Goal: Entertainment & Leisure: Browse casually

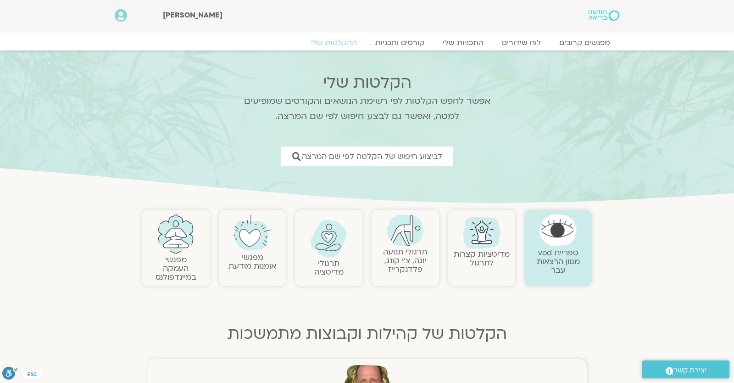
scroll to position [161, 0]
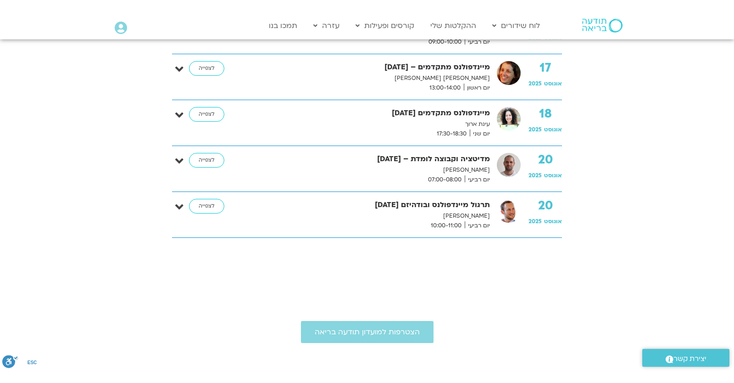
scroll to position [569, 0]
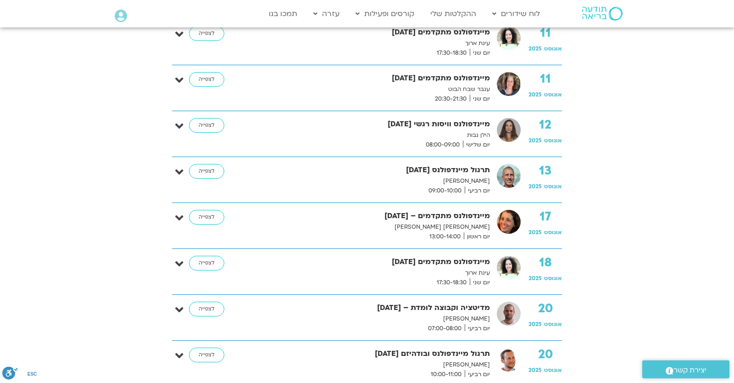
click at [626, 192] on div "הכל ספטמבר אוקטובר נובמבר דצמבר ינואר פברואר מרץ אפריל מאי יוני יולי אוגוסט 03 …" at bounding box center [367, 34] width 523 height 770
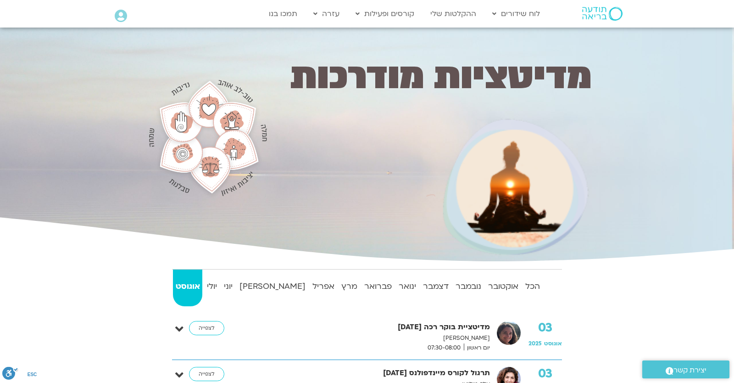
scroll to position [161, 0]
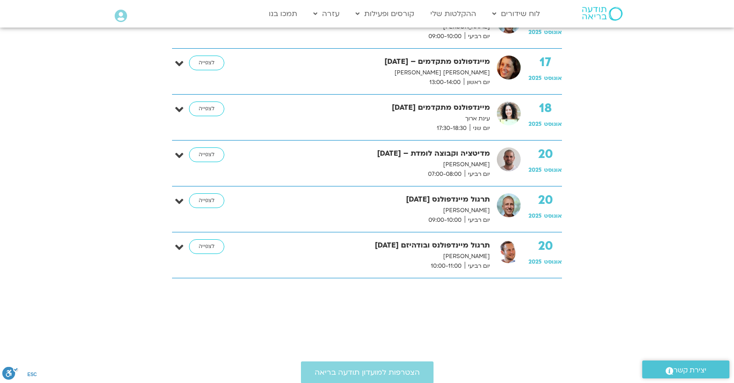
scroll to position [723, 0]
